Goal: Find specific page/section

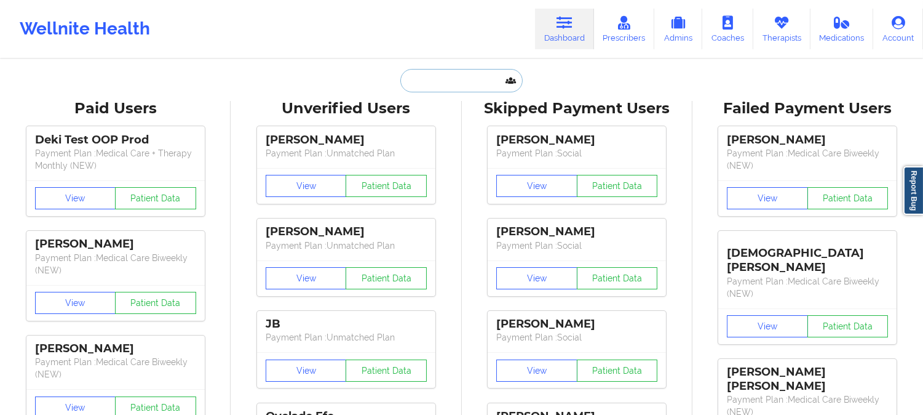
click at [476, 77] on input "text" at bounding box center [461, 80] width 122 height 23
paste input "[EMAIL_ADDRESS][DOMAIN_NAME]"
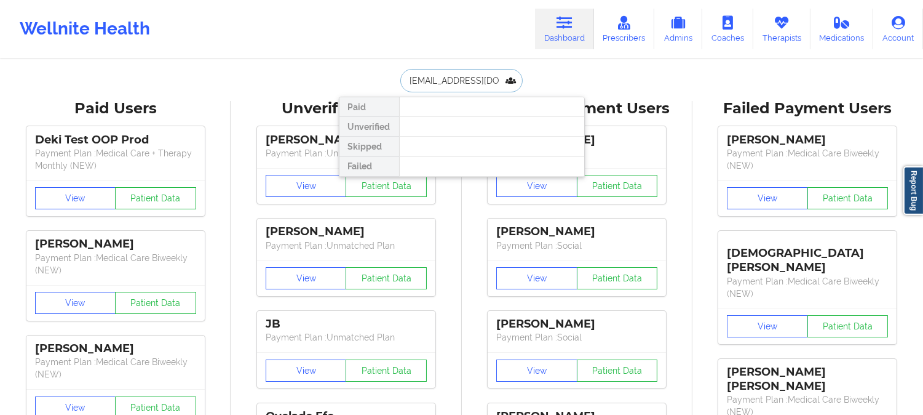
paste input "[PERSON_NAME]"
type input "[PERSON_NAME]"
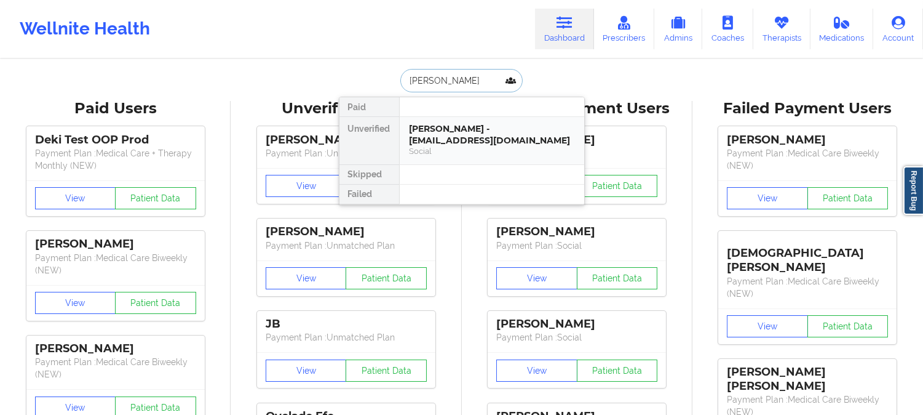
click at [499, 133] on div "[PERSON_NAME] - [EMAIL_ADDRESS][DOMAIN_NAME]" at bounding box center [492, 134] width 165 height 23
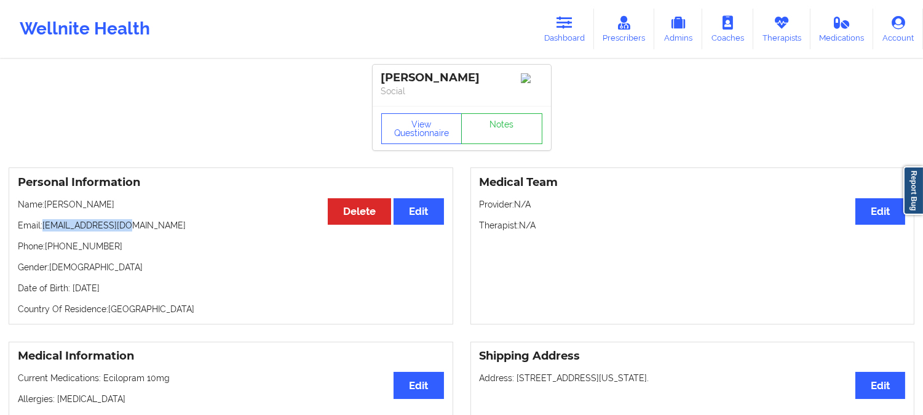
drag, startPoint x: 137, startPoint y: 228, endPoint x: 42, endPoint y: 226, distance: 95.4
click at [42, 226] on p "Email: [EMAIL_ADDRESS][DOMAIN_NAME]" at bounding box center [231, 225] width 426 height 12
click at [176, 228] on p "Email: [EMAIL_ADDRESS][DOMAIN_NAME]" at bounding box center [231, 225] width 426 height 12
click at [74, 229] on p "Email: [EMAIL_ADDRESS][DOMAIN_NAME]" at bounding box center [231, 225] width 426 height 12
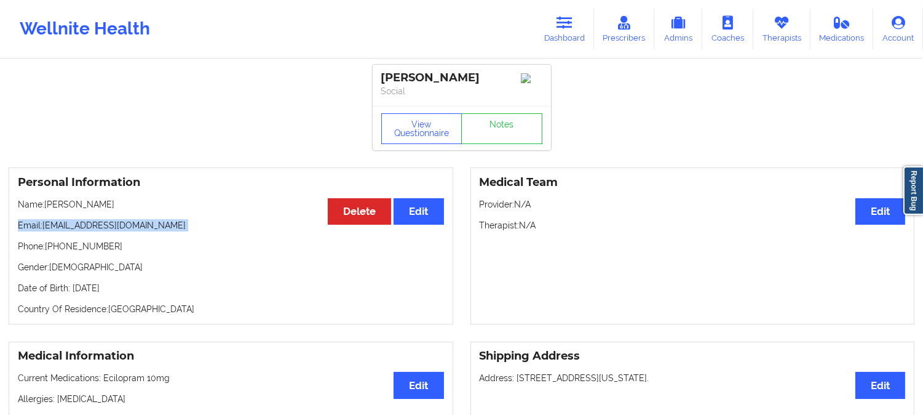
click at [74, 229] on p "Email: [EMAIL_ADDRESS][DOMAIN_NAME]" at bounding box center [231, 225] width 426 height 12
click at [81, 229] on p "Email: [EMAIL_ADDRESS][DOMAIN_NAME]" at bounding box center [231, 225] width 426 height 12
drag, startPoint x: 136, startPoint y: 231, endPoint x: 43, endPoint y: 229, distance: 92.9
click at [43, 229] on p "Email: [EMAIL_ADDRESS][DOMAIN_NAME]" at bounding box center [231, 225] width 426 height 12
copy p "[EMAIL_ADDRESS][DOMAIN_NAME]"
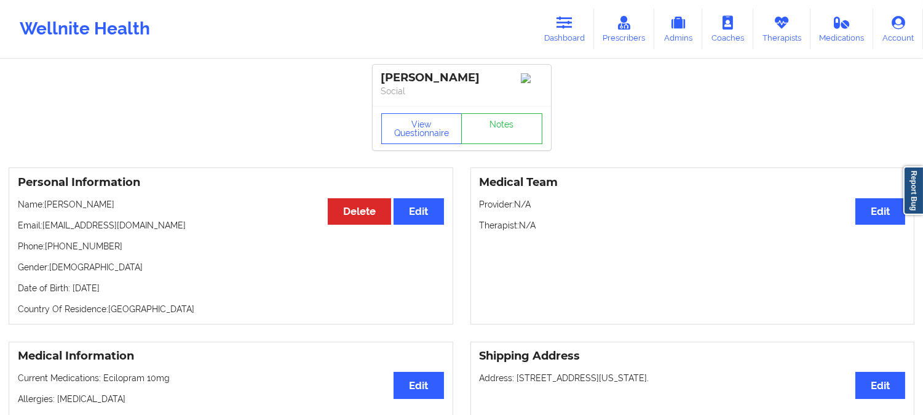
drag, startPoint x: 127, startPoint y: 212, endPoint x: 46, endPoint y: 210, distance: 80.6
click at [46, 210] on p "Name: [PERSON_NAME]" at bounding box center [231, 204] width 426 height 12
copy p "[PERSON_NAME]"
click at [563, 22] on icon at bounding box center [565, 23] width 16 height 14
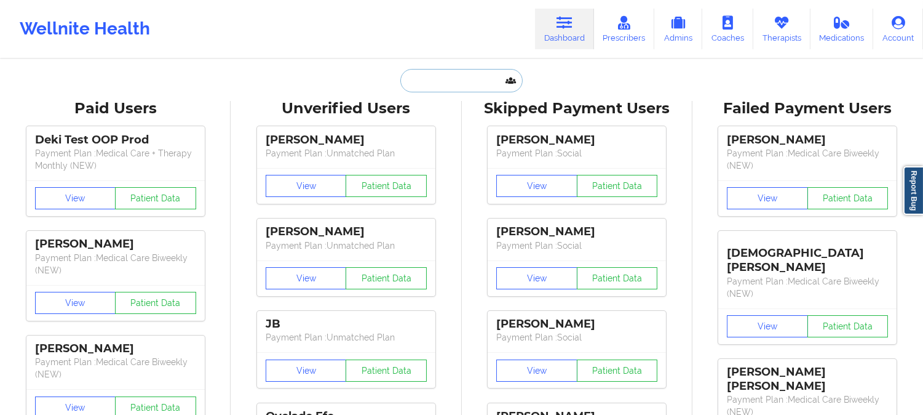
click at [476, 86] on input "text" at bounding box center [461, 80] width 122 height 23
paste input "[PERSON_NAME] [PERSON_NAME]"
type input "[PERSON_NAME] [PERSON_NAME]"
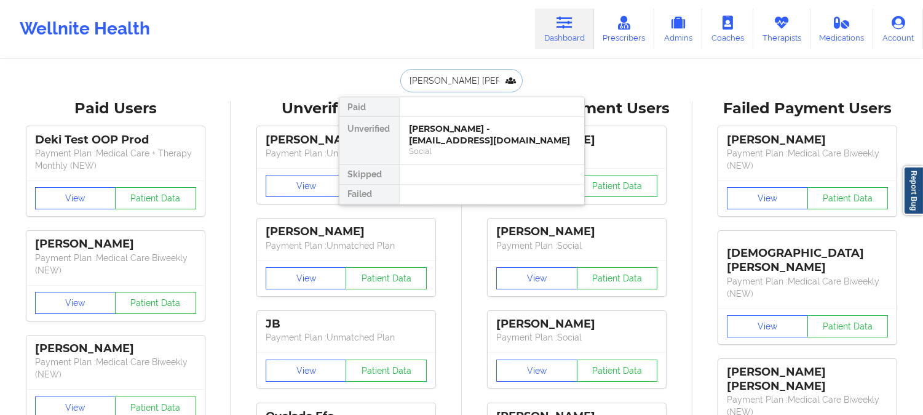
scroll to position [0, 17]
click at [464, 132] on div "[PERSON_NAME] [PERSON_NAME] - [EMAIL_ADDRESS][DOMAIN_NAME]" at bounding box center [492, 134] width 165 height 23
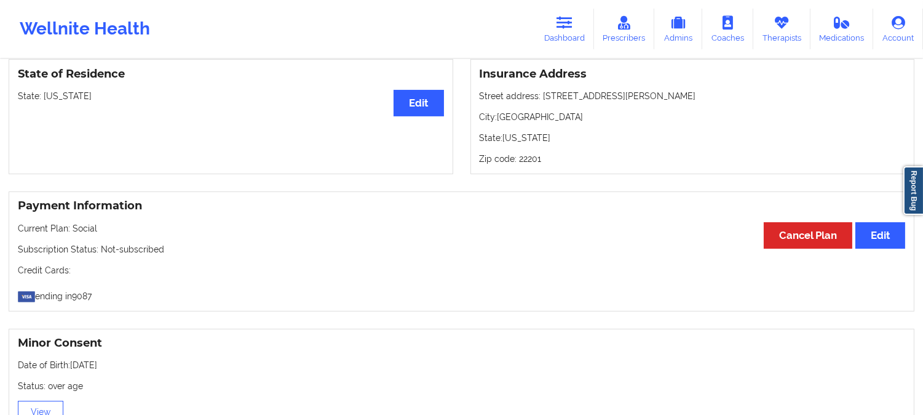
scroll to position [820, 0]
